Goal: Information Seeking & Learning: Learn about a topic

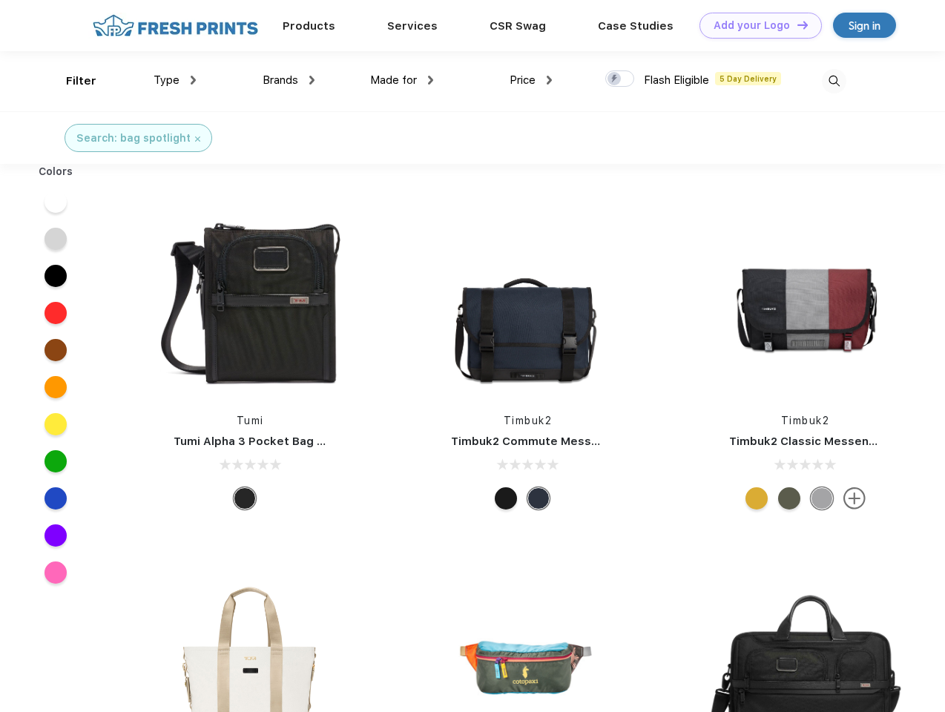
click at [755, 25] on link "Add your Logo Design Tool" at bounding box center [761, 26] width 122 height 26
click at [0, 0] on div "Design Tool" at bounding box center [0, 0] width 0 height 0
click at [796, 24] on link "Add your Logo Design Tool" at bounding box center [761, 26] width 122 height 26
click at [71, 81] on div "Filter" at bounding box center [81, 81] width 30 height 17
click at [175, 80] on span "Type" at bounding box center [167, 79] width 26 height 13
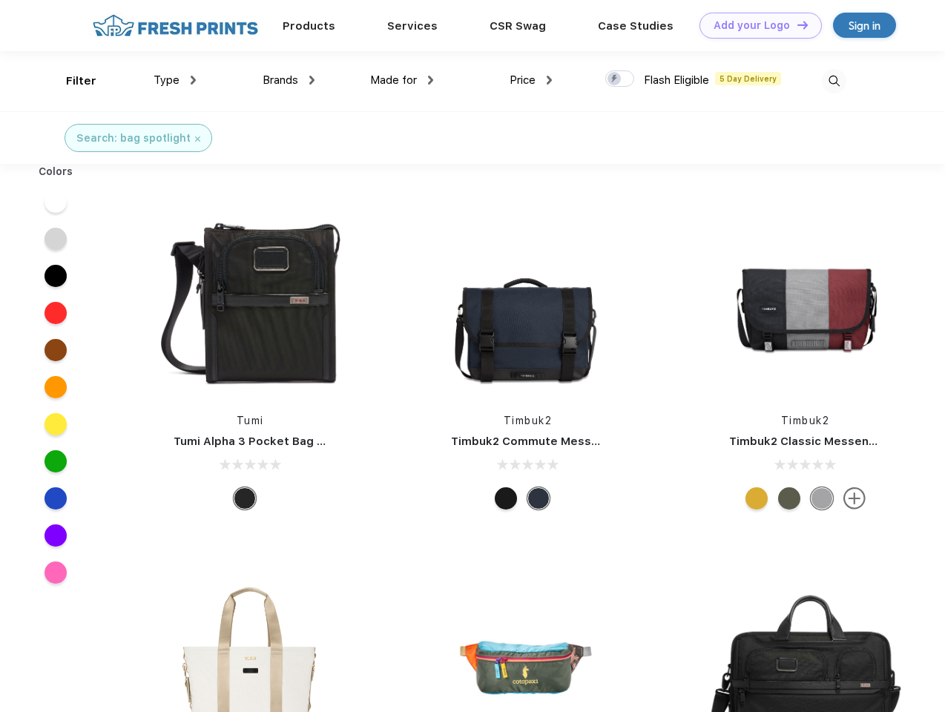
click at [289, 80] on span "Brands" at bounding box center [281, 79] width 36 height 13
click at [402, 80] on span "Made for" at bounding box center [393, 79] width 47 height 13
click at [531, 80] on span "Price" at bounding box center [523, 79] width 26 height 13
click at [620, 79] on div at bounding box center [619, 78] width 29 height 16
click at [615, 79] on input "checkbox" at bounding box center [610, 75] width 10 height 10
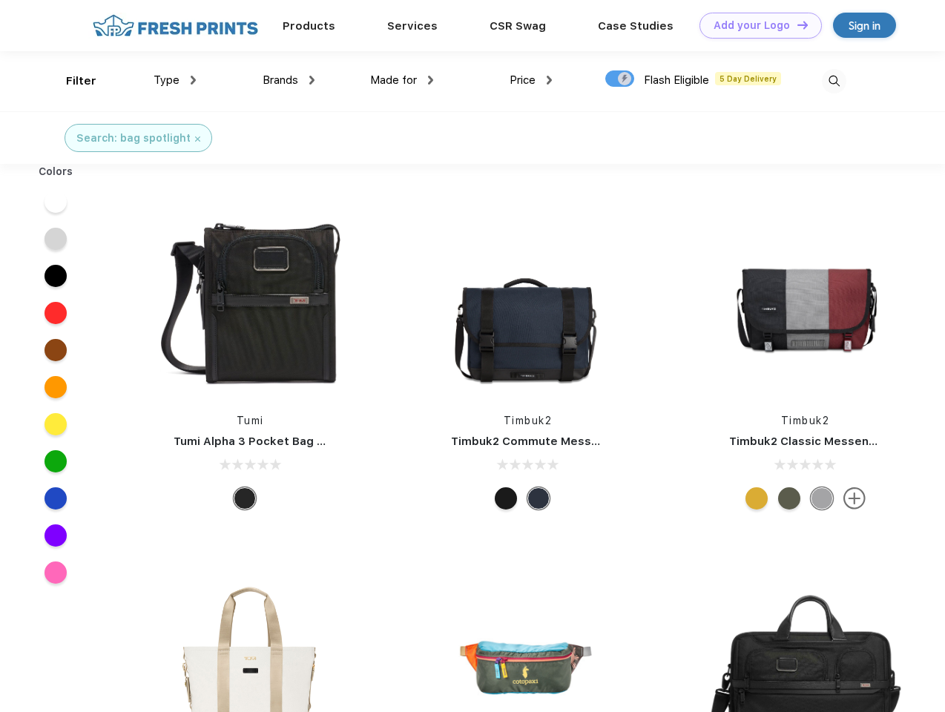
click at [834, 81] on img at bounding box center [834, 81] width 24 height 24
